Goal: Use online tool/utility: Utilize a website feature to perform a specific function

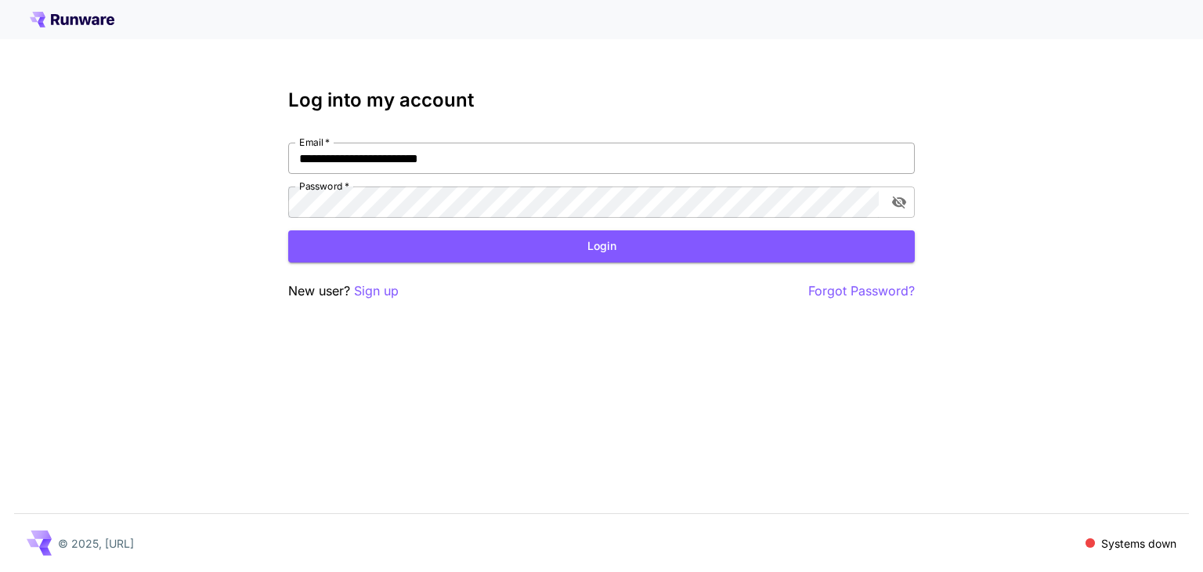
click at [488, 159] on input "**********" at bounding box center [601, 158] width 627 height 31
type input "**********"
click at [574, 240] on button "Login" at bounding box center [601, 246] width 627 height 32
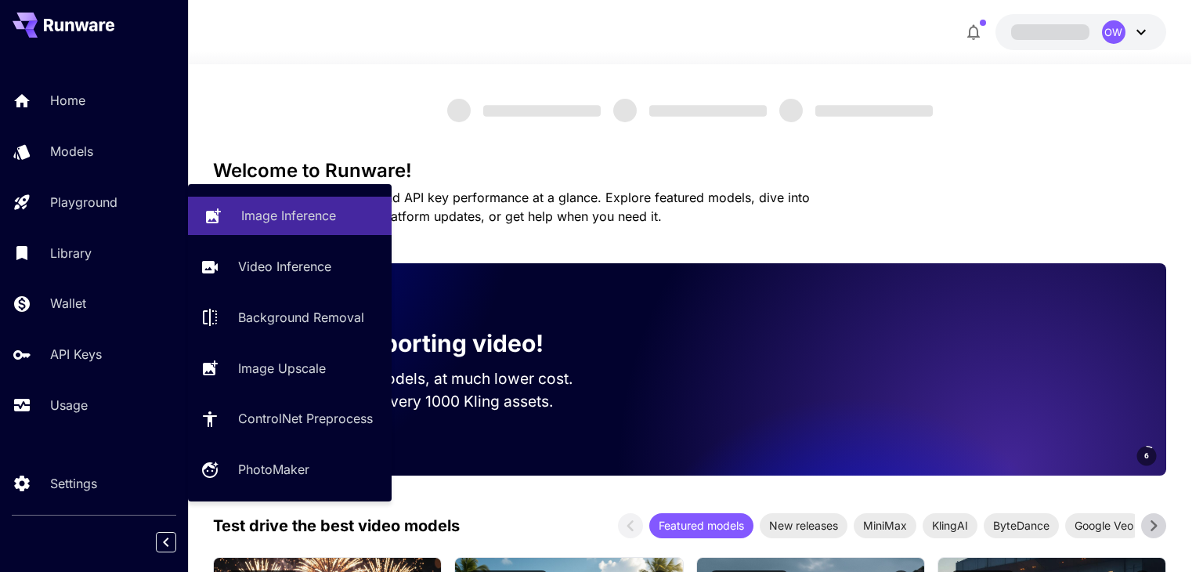
click at [248, 220] on p "Image Inference" at bounding box center [288, 215] width 95 height 19
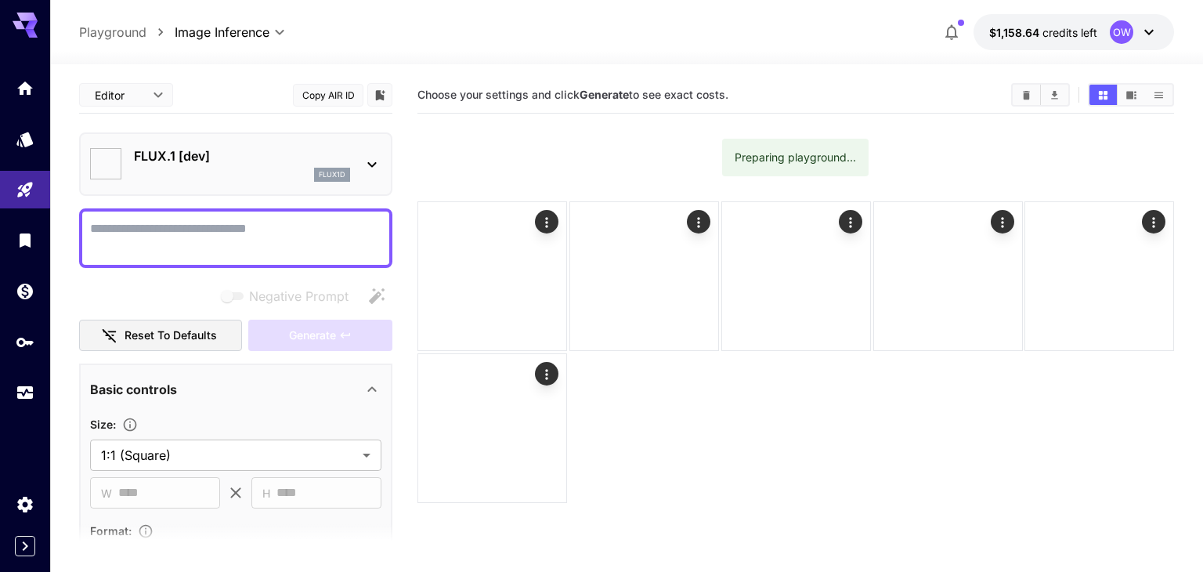
type input "**********"
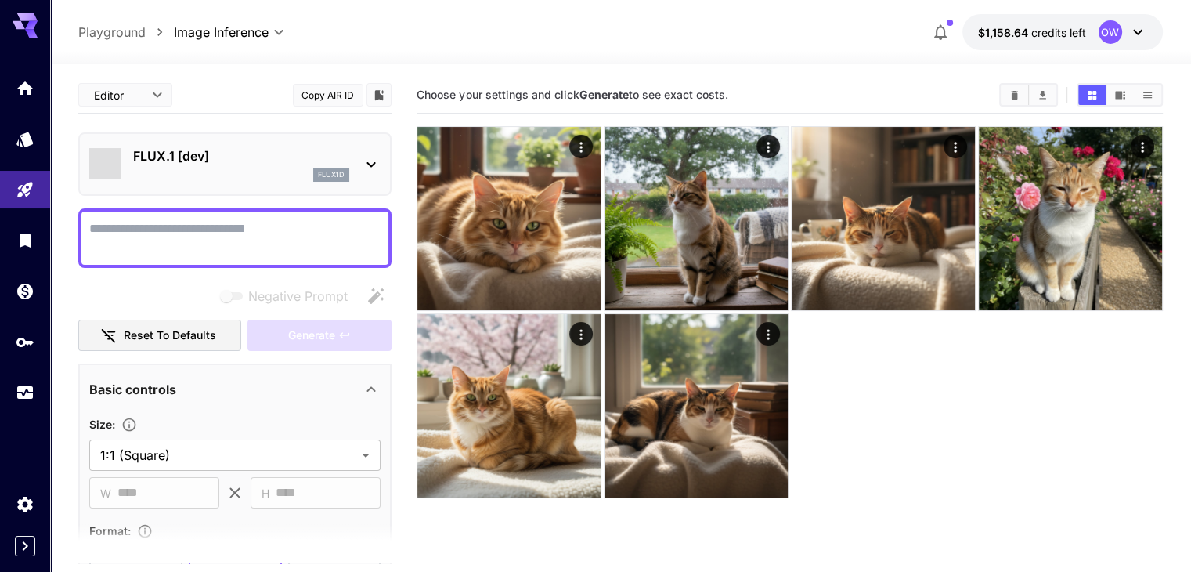
click at [251, 173] on div "flux1d" at bounding box center [241, 175] width 216 height 14
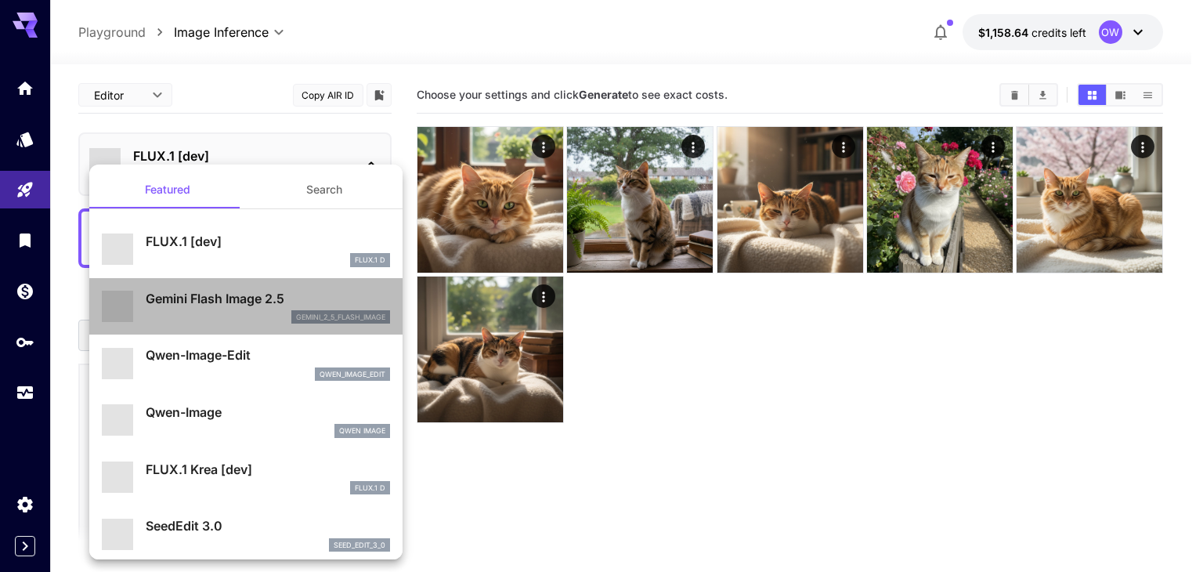
click at [248, 297] on p "Gemini Flash Image 2.5" at bounding box center [268, 298] width 244 height 19
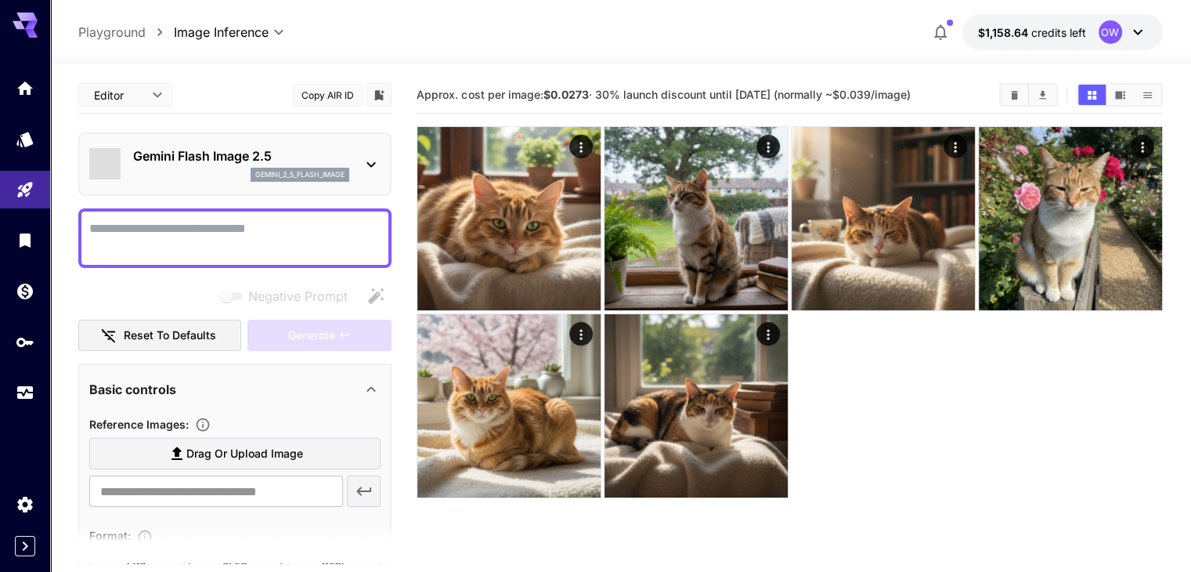
click at [649, 350] on div at bounding box center [790, 311] width 746 height 371
click at [186, 211] on div at bounding box center [234, 238] width 313 height 60
click at [193, 221] on textarea "Negative Prompt" at bounding box center [234, 238] width 291 height 38
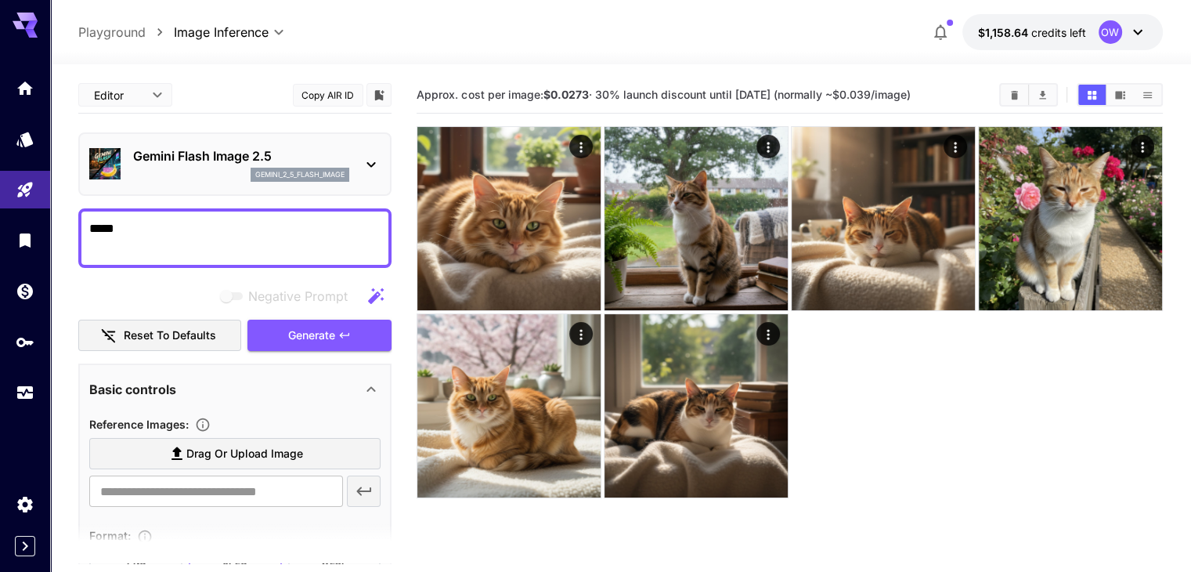
type textarea "*****"
click at [755, 403] on div at bounding box center [790, 311] width 746 height 371
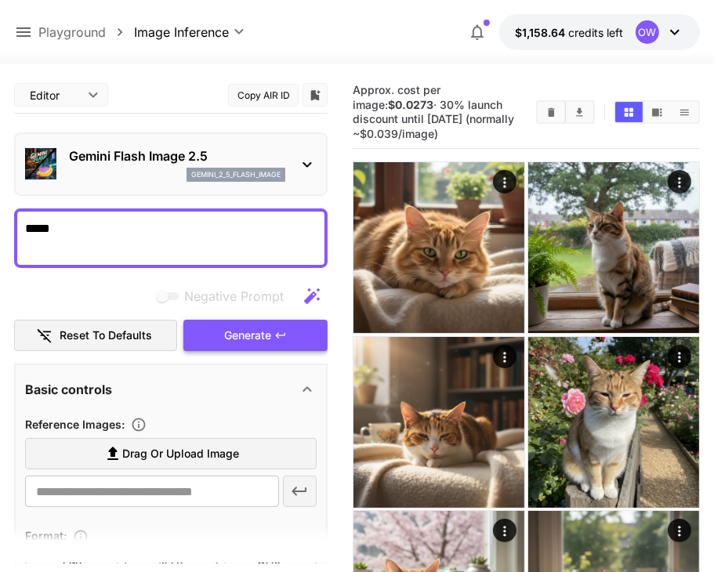
click at [241, 327] on span "Generate" at bounding box center [247, 336] width 47 height 20
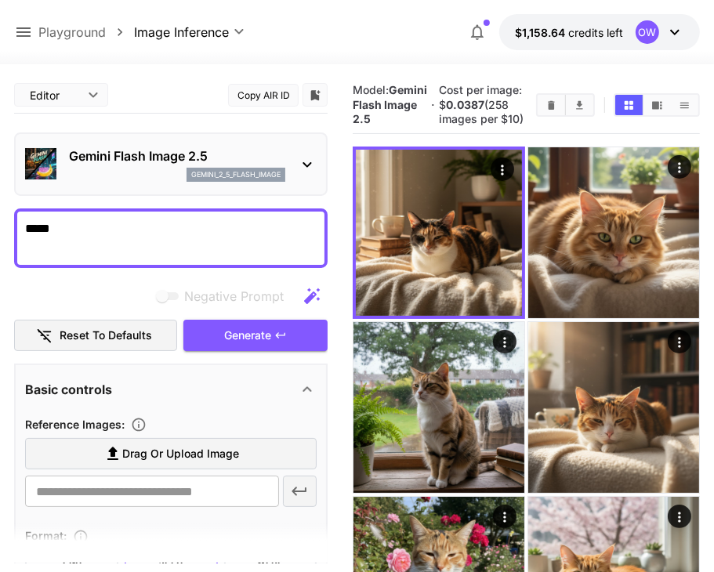
click at [387, 57] on div at bounding box center [357, 54] width 714 height 19
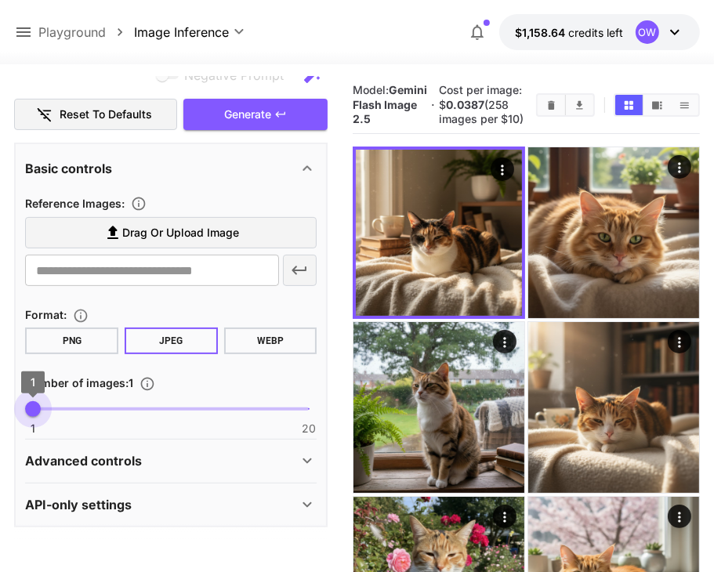
drag, startPoint x: 36, startPoint y: 410, endPoint x: 226, endPoint y: 407, distance: 189.6
click at [222, 408] on span "1 20 1" at bounding box center [171, 408] width 276 height 23
click at [235, 408] on span "1 20 1" at bounding box center [171, 408] width 276 height 23
click at [210, 407] on span at bounding box center [134, 408] width 203 height 3
click at [168, 407] on span at bounding box center [120, 408] width 174 height 3
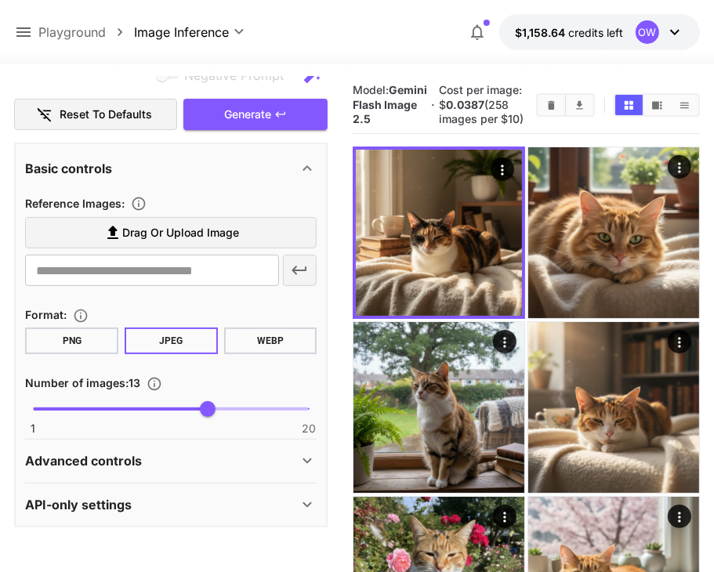
type input "**"
click at [256, 119] on span "Generate" at bounding box center [247, 115] width 47 height 20
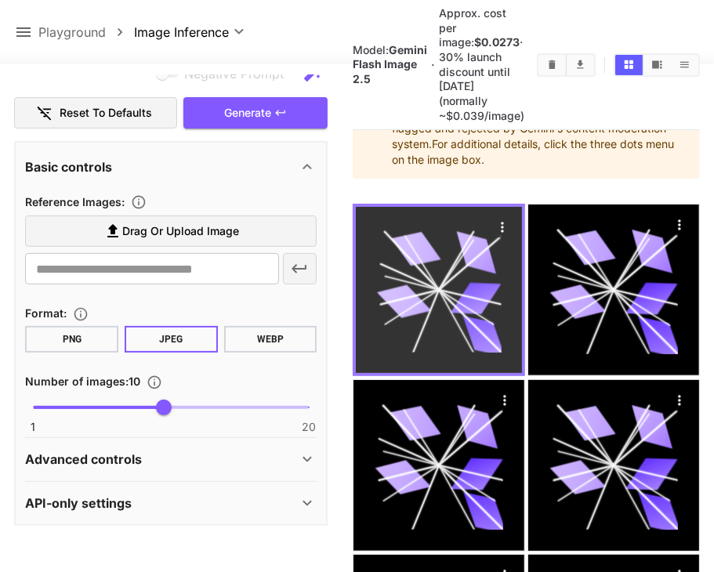
scroll to position [157, 0]
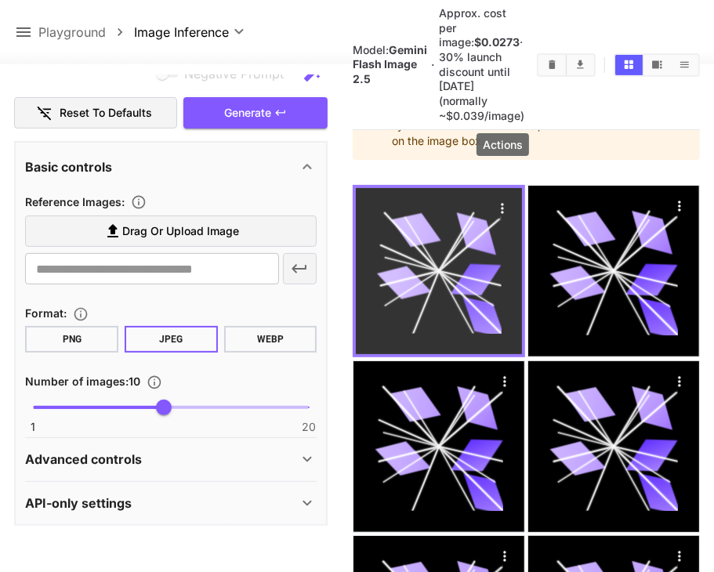
click at [504, 201] on icon "Actions" at bounding box center [502, 209] width 16 height 16
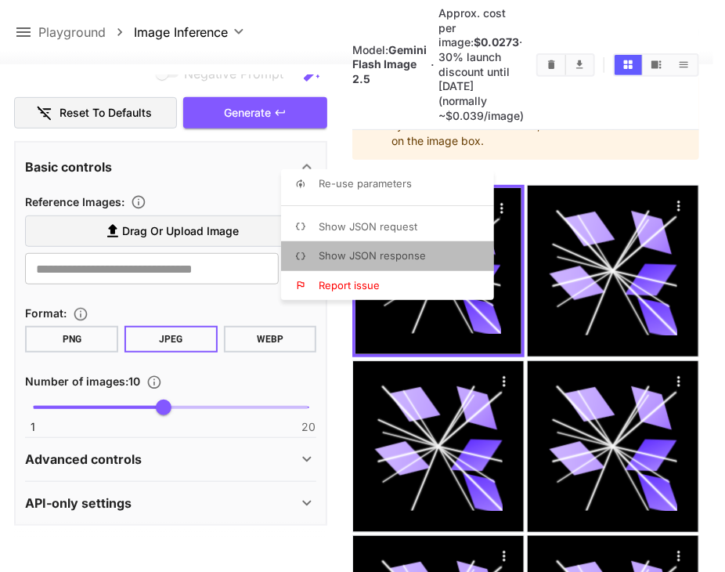
click at [433, 251] on li "Show JSON response" at bounding box center [392, 256] width 222 height 30
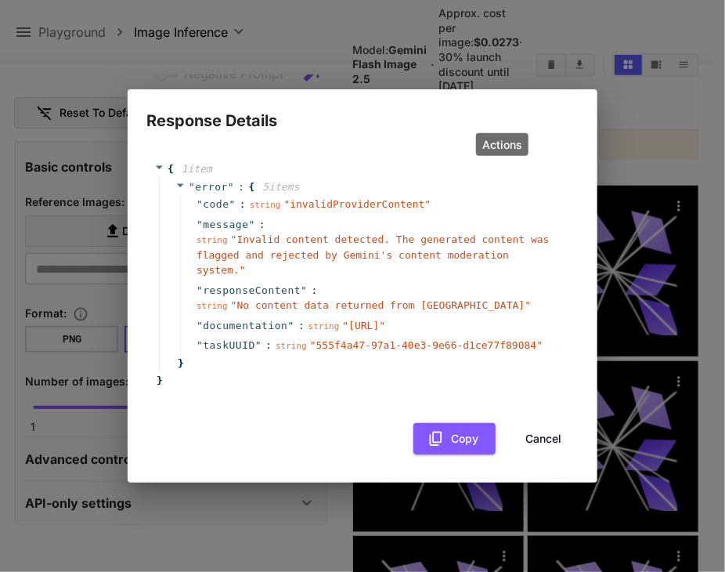
click at [537, 417] on div "{ 1 item " error " : { 5 item s " code " : string " invalidProviderContent " " …" at bounding box center [362, 300] width 432 height 309
click at [540, 444] on button "Cancel" at bounding box center [543, 439] width 70 height 32
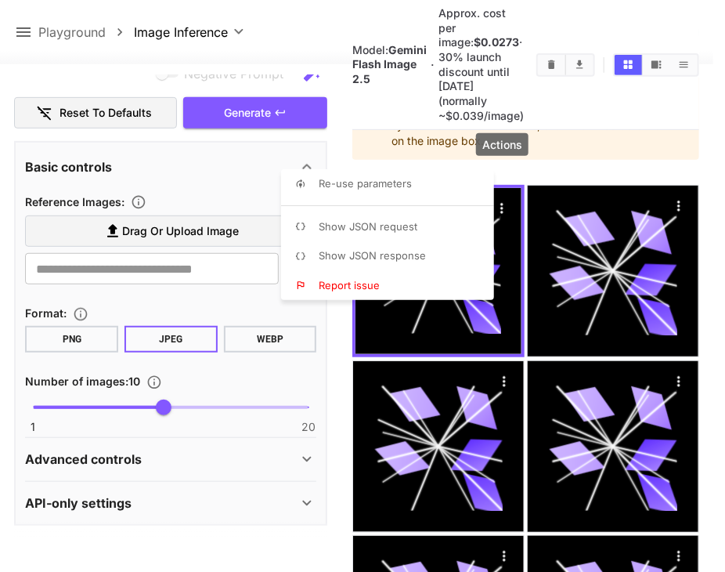
click at [327, 424] on div at bounding box center [362, 286] width 725 height 572
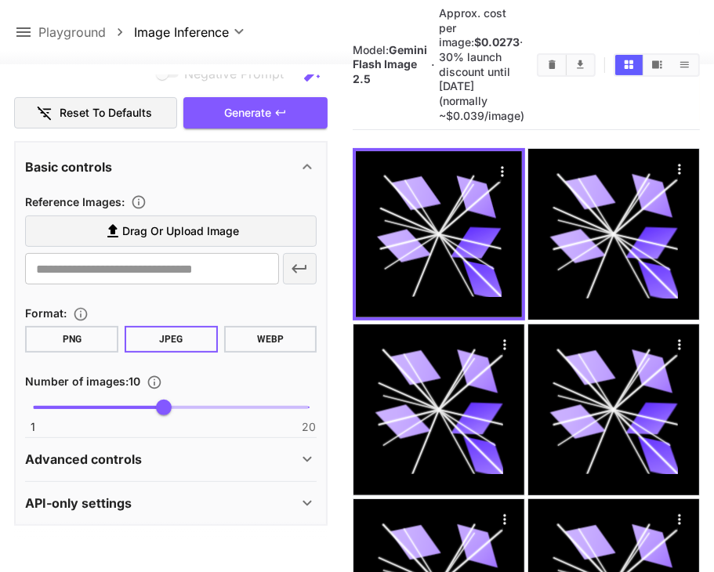
scroll to position [78, 0]
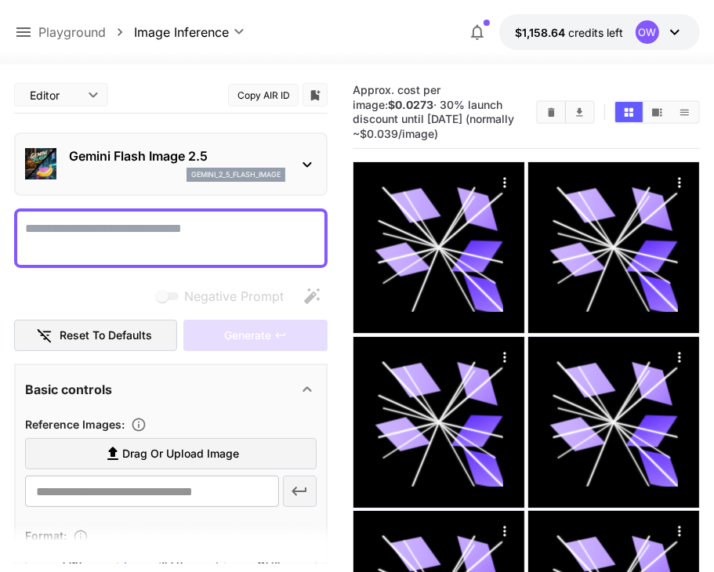
click at [241, 217] on div at bounding box center [170, 238] width 313 height 60
click at [235, 233] on textarea "Negative Prompt" at bounding box center [170, 238] width 291 height 38
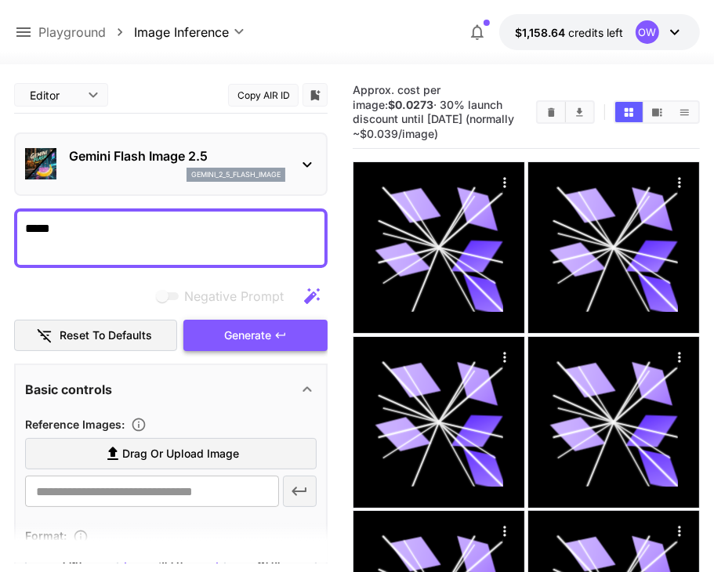
type textarea "*****"
click at [316, 327] on button "Generate" at bounding box center [255, 336] width 144 height 32
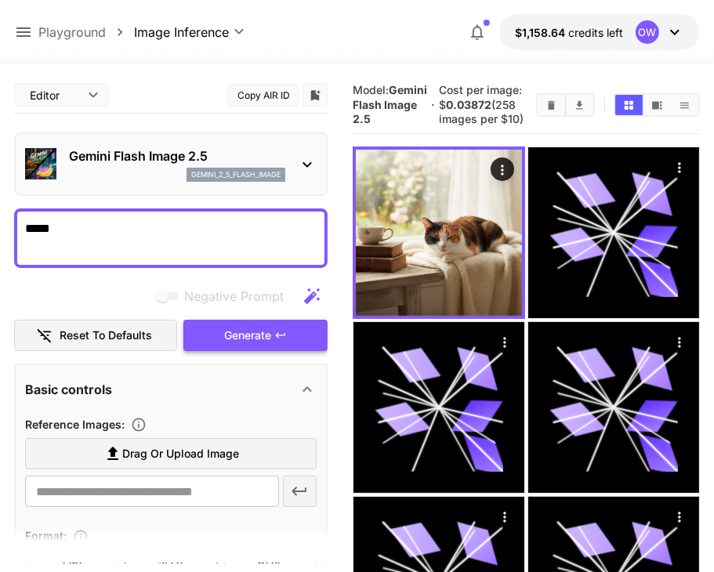
scroll to position [221, 0]
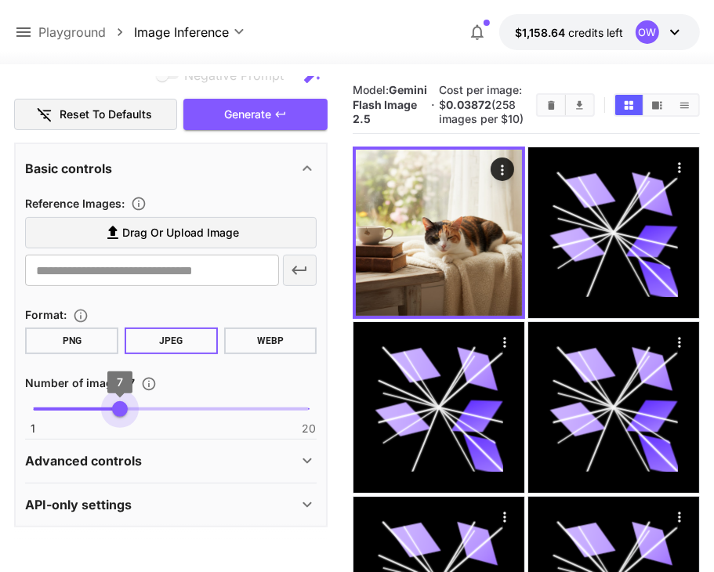
drag, startPoint x: 27, startPoint y: 406, endPoint x: 121, endPoint y: 408, distance: 94.8
click at [121, 408] on span "7" at bounding box center [120, 409] width 16 height 16
click at [292, 100] on button "Generate" at bounding box center [255, 115] width 144 height 32
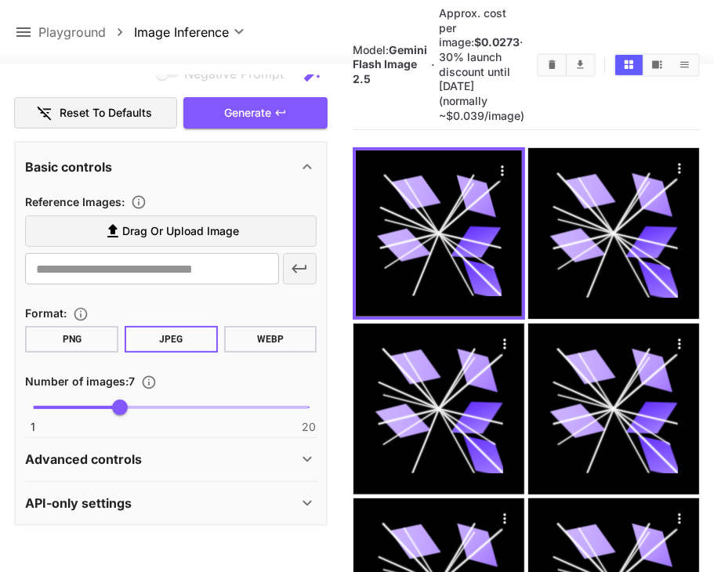
scroll to position [313, 0]
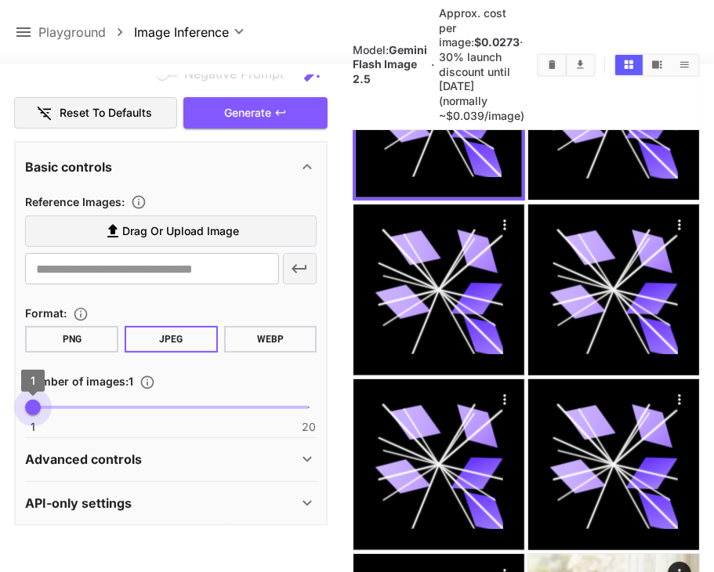
drag, startPoint x: 117, startPoint y: 405, endPoint x: 53, endPoint y: 391, distance: 65.0
click at [25, 408] on span "1" at bounding box center [33, 407] width 16 height 16
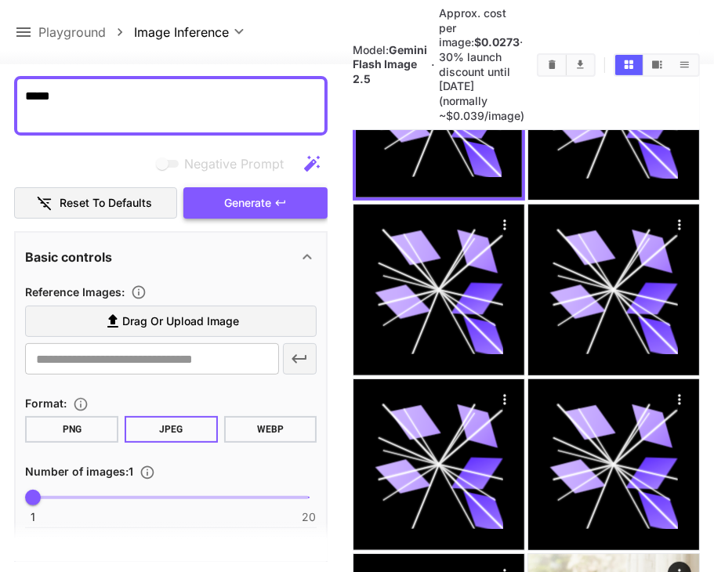
scroll to position [0, 0]
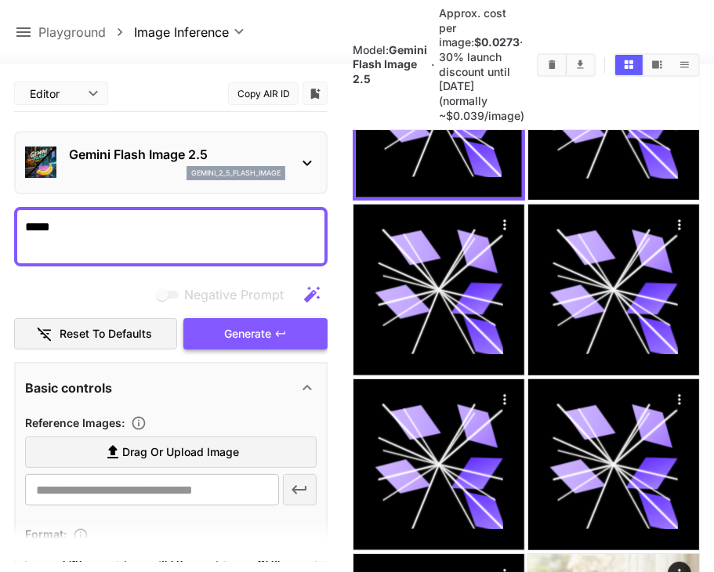
click at [249, 328] on span "Generate" at bounding box center [247, 334] width 47 height 20
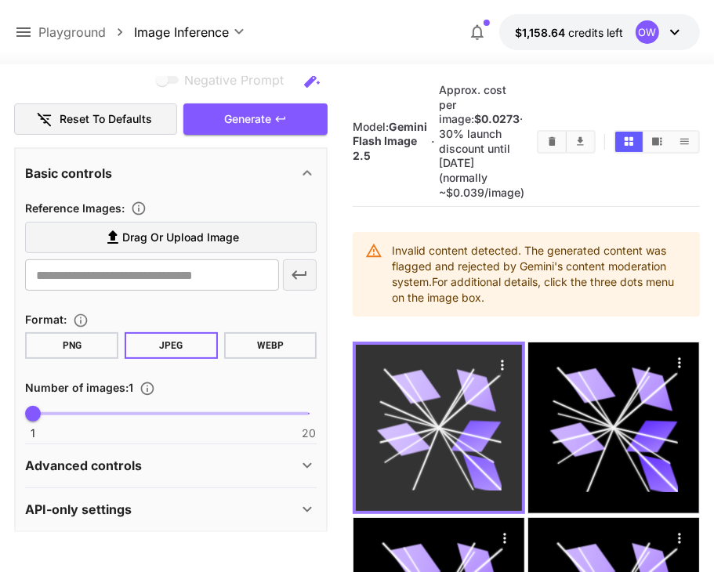
scroll to position [221, 0]
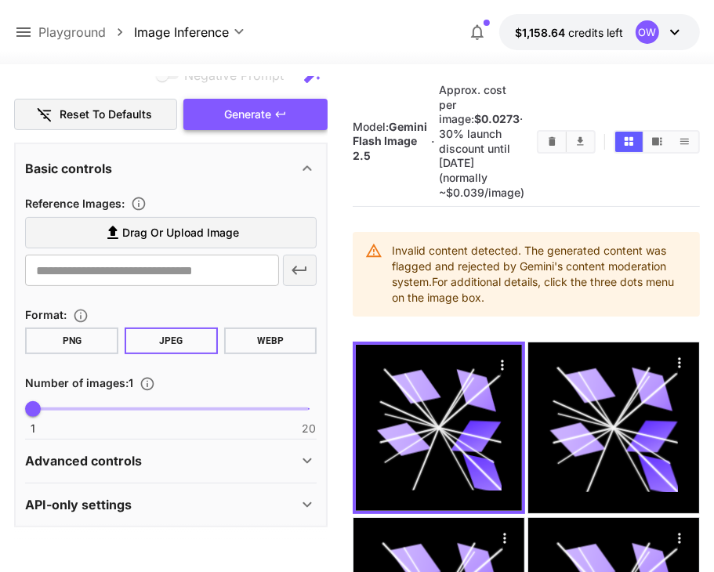
click at [286, 117] on icon "button" at bounding box center [280, 114] width 13 height 13
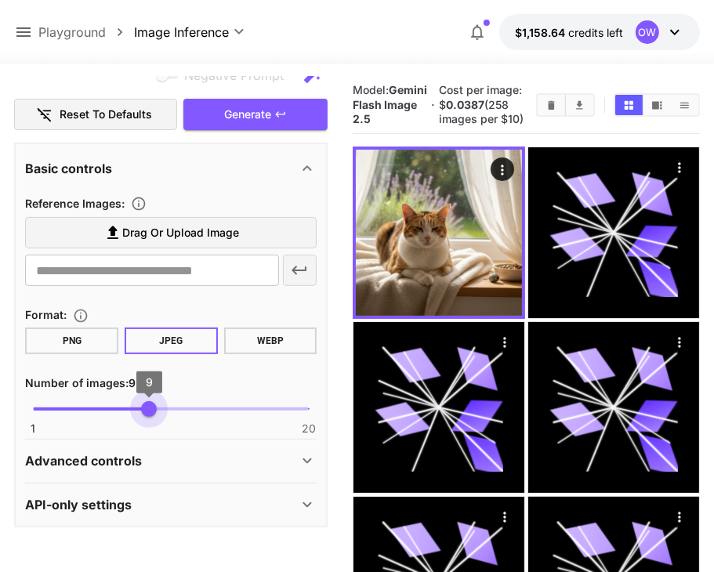
type input "*"
drag, startPoint x: 29, startPoint y: 404, endPoint x: 142, endPoint y: 405, distance: 112.8
click at [142, 405] on span "8" at bounding box center [135, 409] width 16 height 16
click at [281, 119] on icon "button" at bounding box center [280, 114] width 13 height 13
